Goal: Obtain resource: Obtain resource

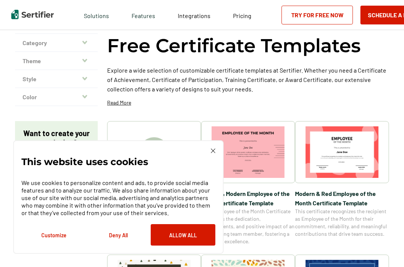
scroll to position [62, 0]
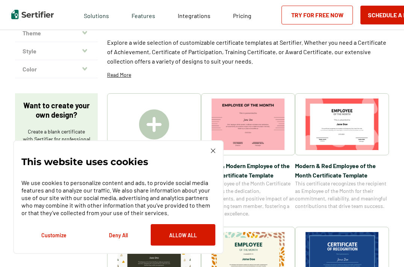
click at [212, 151] on img at bounding box center [213, 150] width 5 height 5
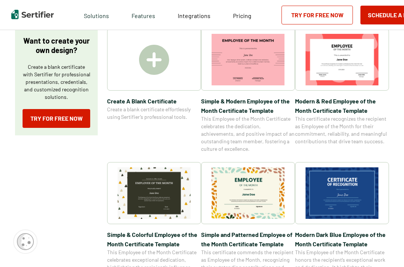
scroll to position [144, 0]
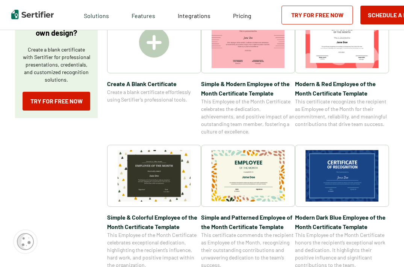
click at [156, 175] on img at bounding box center [154, 175] width 73 height 51
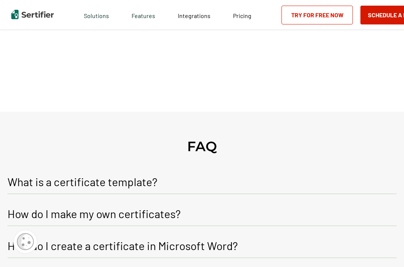
click at [156, 112] on div "Certificate Templates" at bounding box center [201, -1] width 95 height 223
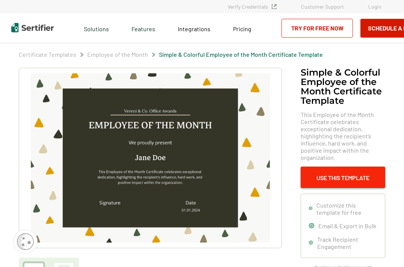
click at [341, 175] on button "Use This Template" at bounding box center [342, 176] width 85 height 21
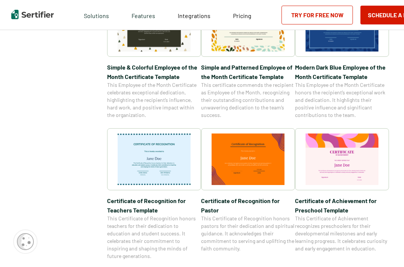
scroll to position [294, 0]
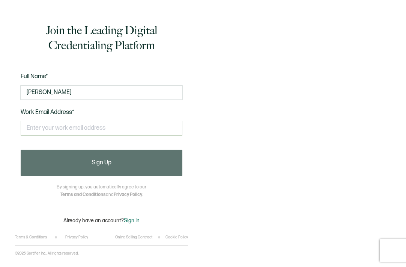
type input "[PERSON_NAME]"
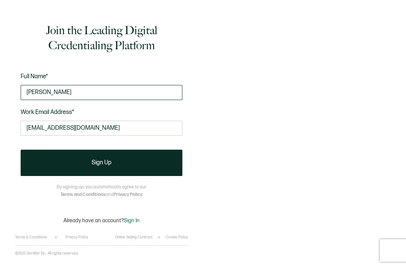
type input "[EMAIL_ADDRESS][DOMAIN_NAME]"
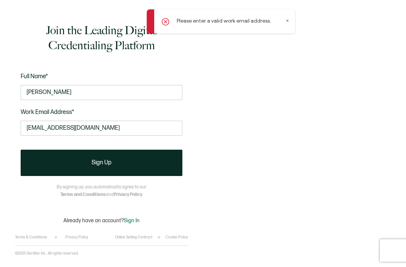
click at [287, 19] on icon at bounding box center [288, 21] width 4 height 4
